Goal: Connect with others: Connect with others

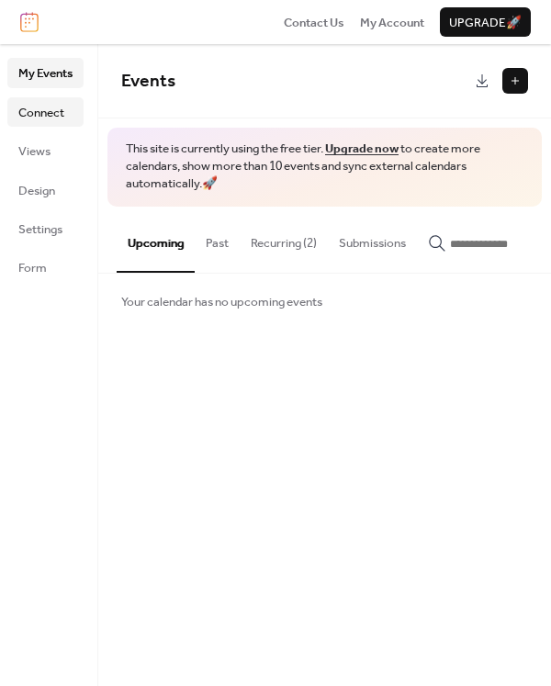
click at [40, 112] on span "Connect" at bounding box center [41, 113] width 46 height 18
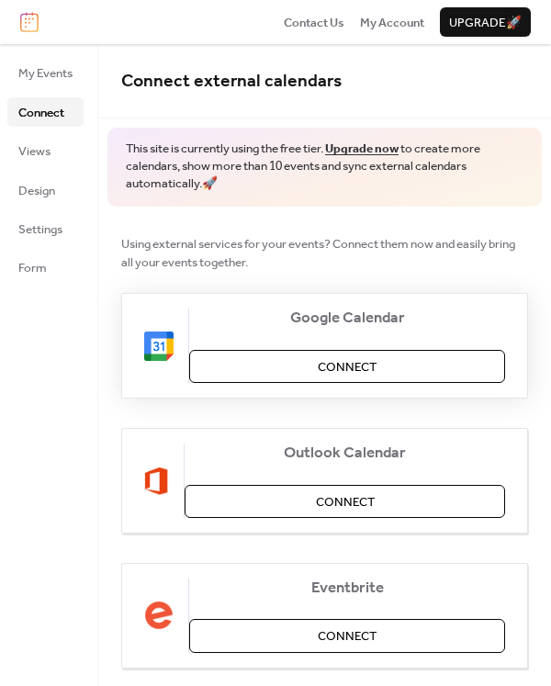
click at [437, 363] on button "Connect" at bounding box center [347, 366] width 316 height 33
click at [393, 24] on span "My Account" at bounding box center [392, 23] width 64 height 18
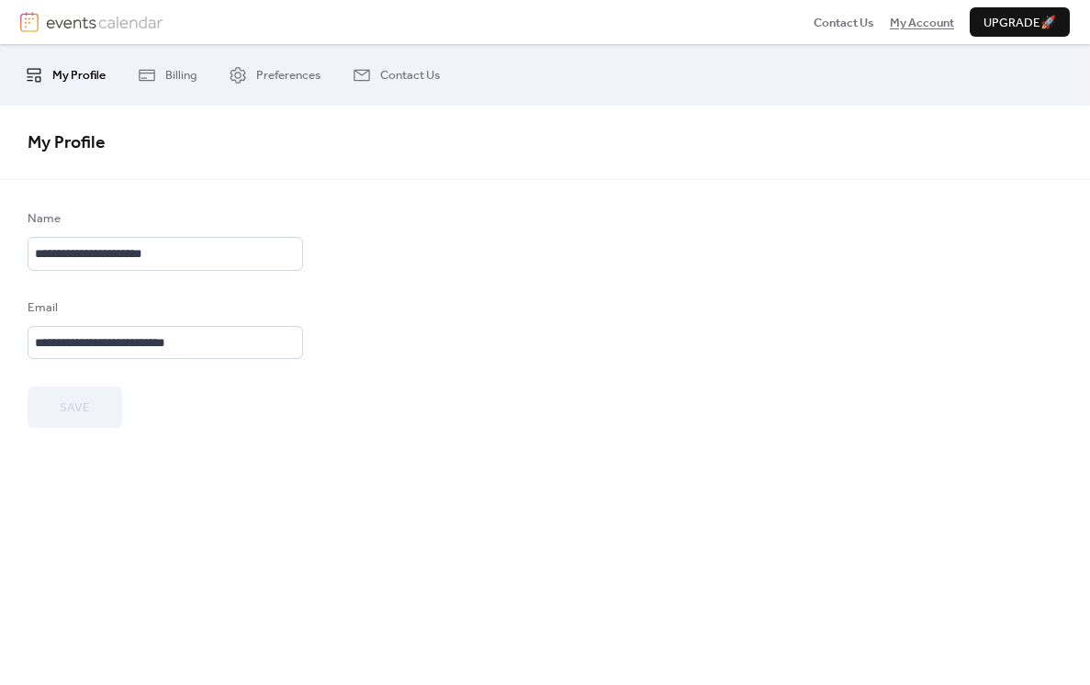
click at [908, 18] on span "My Account" at bounding box center [922, 23] width 64 height 18
